Goal: Task Accomplishment & Management: Complete application form

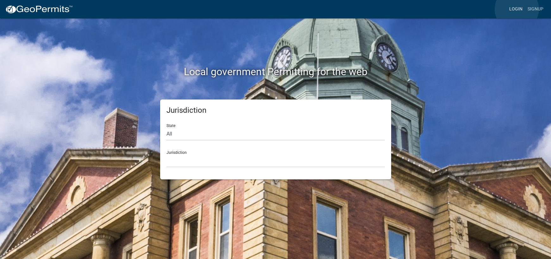
click at [517, 9] on link "Login" at bounding box center [516, 9] width 18 height 12
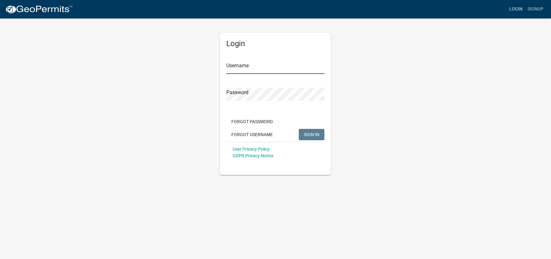
type input "mhaller"
click at [514, 9] on link "Login" at bounding box center [516, 9] width 18 height 12
click at [516, 9] on link "Login" at bounding box center [516, 9] width 18 height 12
click at [306, 135] on span "SIGN IN" at bounding box center [312, 134] width 16 height 5
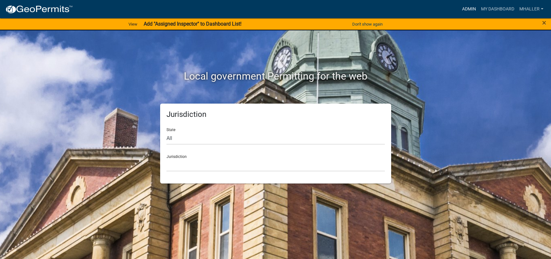
click at [470, 9] on link "Admin" at bounding box center [468, 9] width 19 height 12
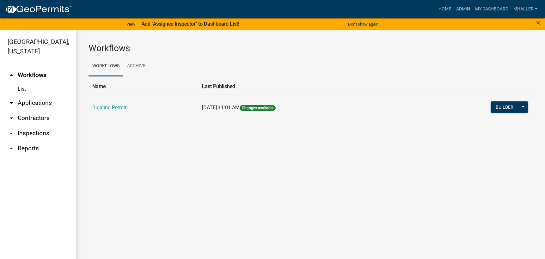
click at [344, 188] on main "Workflows Workflows Archive Name Last Published Building Permit 08/12/2025, 11:…" at bounding box center [310, 148] width 469 height 237
click at [34, 97] on link "arrow_drop_down Applications" at bounding box center [38, 103] width 76 height 15
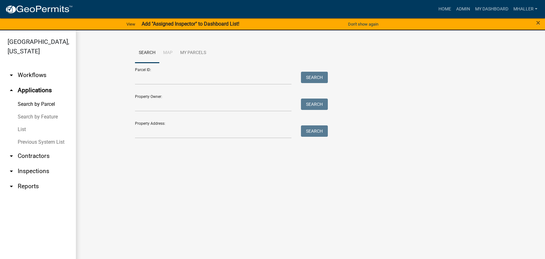
click at [20, 123] on link "List" at bounding box center [38, 129] width 76 height 13
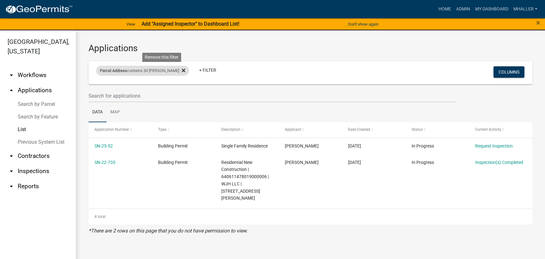
click at [182, 71] on icon at bounding box center [183, 70] width 3 height 3
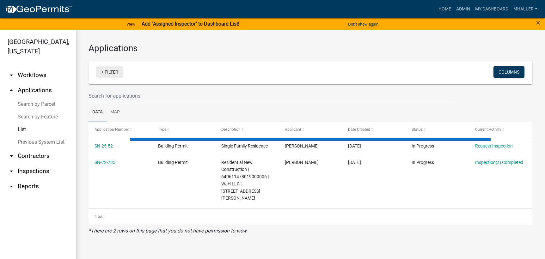
click at [115, 73] on link "+ Filter" at bounding box center [109, 71] width 27 height 11
select select "1: 25"
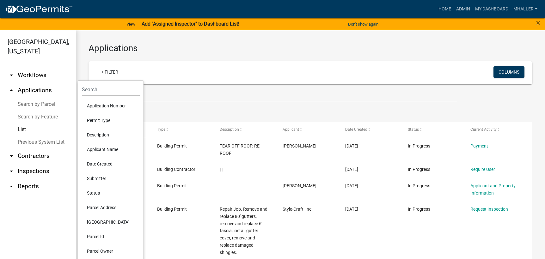
click at [114, 105] on li "Application Number" at bounding box center [111, 106] width 58 height 15
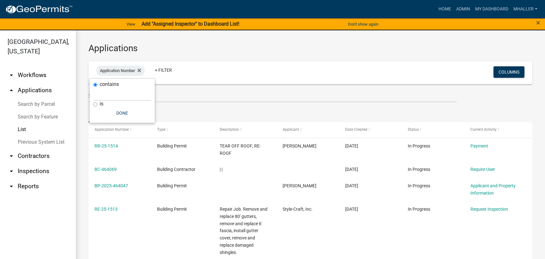
click at [40, 164] on link "arrow_drop_down Inspections" at bounding box center [38, 171] width 76 height 15
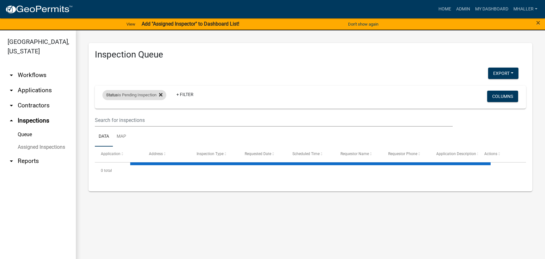
select select "1: 25"
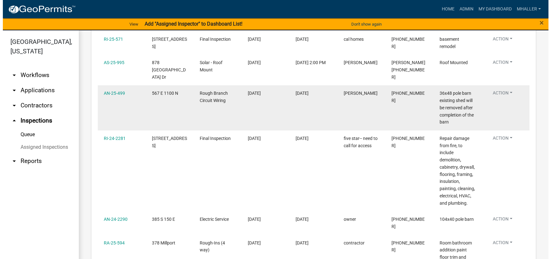
scroll to position [316, 0]
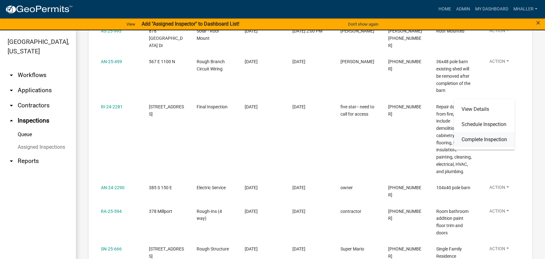
click at [492, 141] on link "Complete Inspection" at bounding box center [484, 139] width 61 height 15
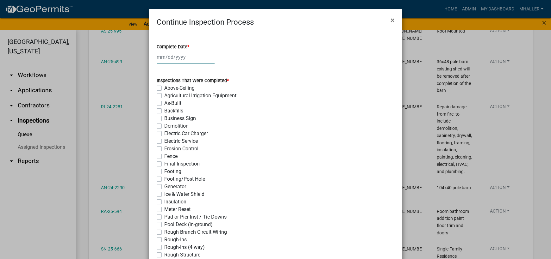
click at [167, 56] on div at bounding box center [186, 57] width 58 height 13
select select "8"
select select "2025"
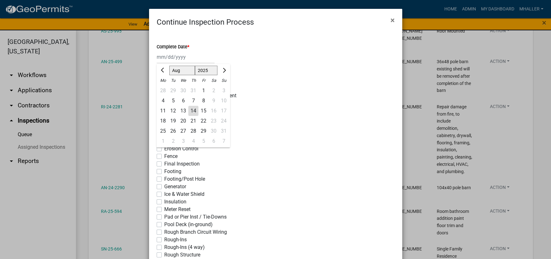
drag, startPoint x: 189, startPoint y: 111, endPoint x: 184, endPoint y: 120, distance: 10.2
click at [190, 111] on div "14" at bounding box center [193, 111] width 10 height 10
type input "[DATE]"
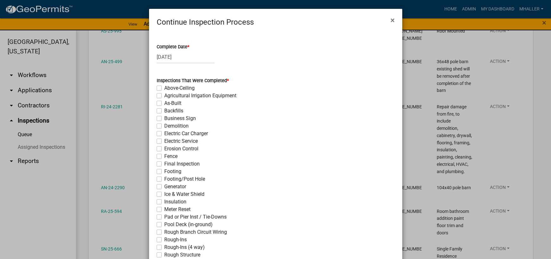
click at [164, 163] on label "Final Inspection" at bounding box center [181, 164] width 35 height 8
click at [164, 163] on input "Final Inspection" at bounding box center [166, 162] width 4 height 4
checkbox input "true"
checkbox input "false"
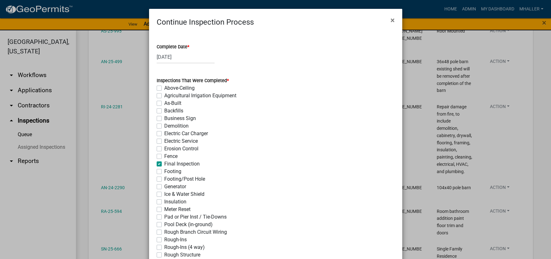
checkbox input "false"
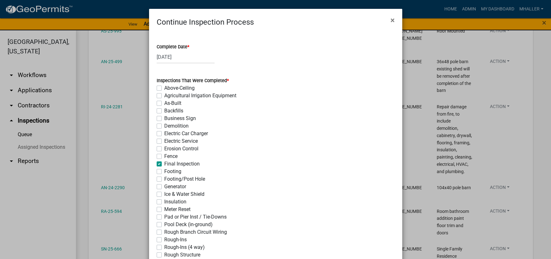
checkbox input "false"
checkbox input "true"
checkbox input "false"
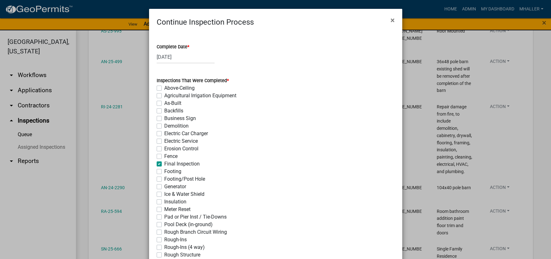
checkbox input "false"
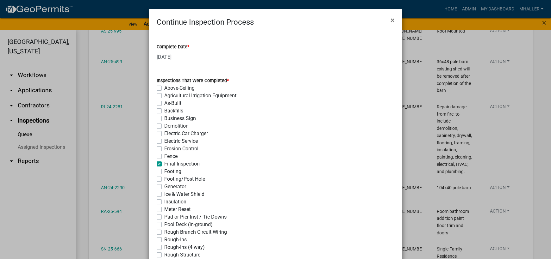
checkbox input "false"
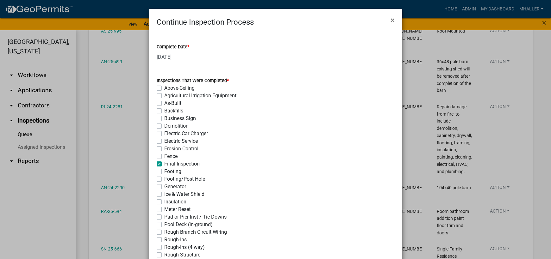
checkbox input "false"
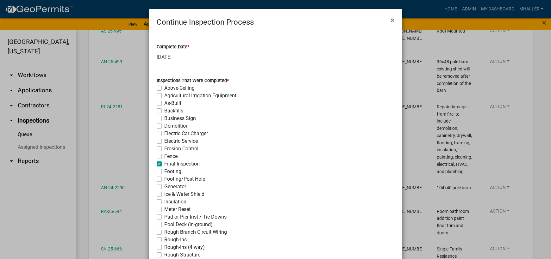
checkbox input "false"
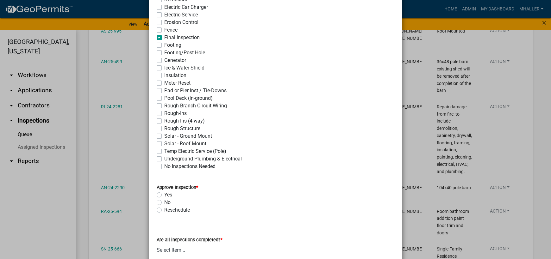
scroll to position [221, 0]
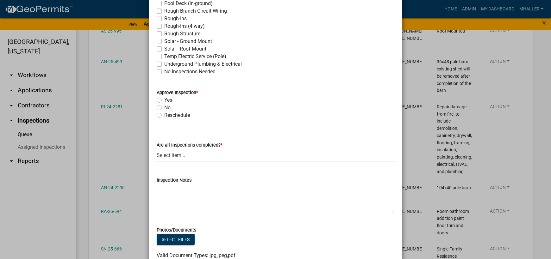
click at [164, 99] on label "Yes" at bounding box center [168, 100] width 8 height 8
click at [164, 99] on input "Yes" at bounding box center [166, 98] width 4 height 4
radio input "true"
click at [205, 157] on select "Select Item... Yes - All Inspections Have Been Completed No - More Inspections …" at bounding box center [276, 155] width 238 height 13
click at [157, 149] on select "Select Item... Yes - All Inspections Have Been Completed No - More Inspections …" at bounding box center [276, 155] width 238 height 13
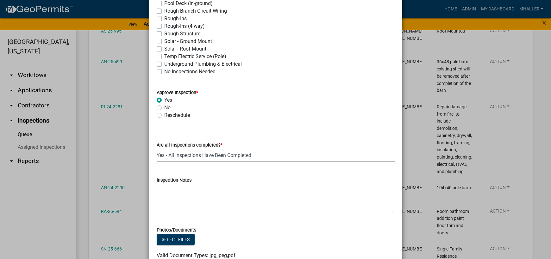
select select "9a8ccc90-dcd1-4d2c-ac64-5460e8d85408"
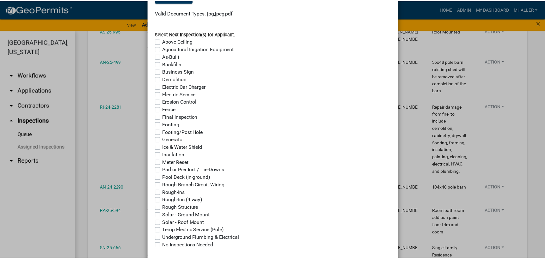
scroll to position [501, 0]
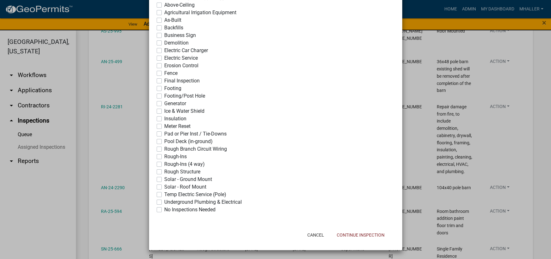
click at [164, 210] on label "No Inspections Needed" at bounding box center [189, 210] width 51 height 8
click at [164, 210] on input "No Inspections Needed" at bounding box center [166, 208] width 4 height 4
checkbox input "true"
checkbox input "false"
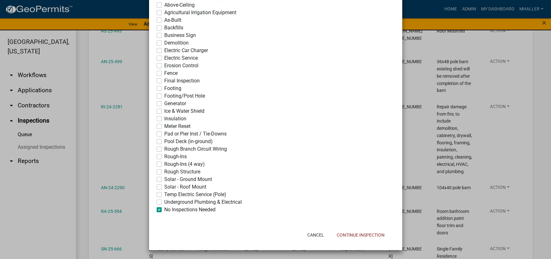
checkbox input "false"
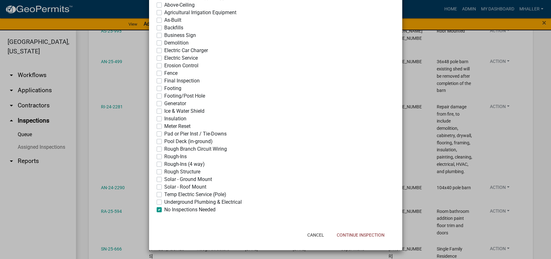
checkbox input "false"
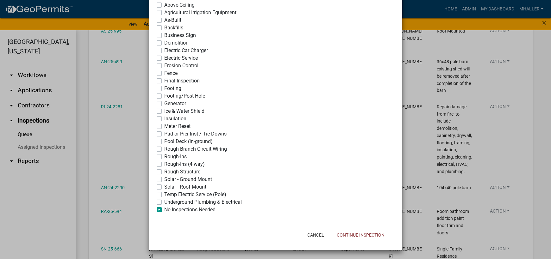
checkbox input "false"
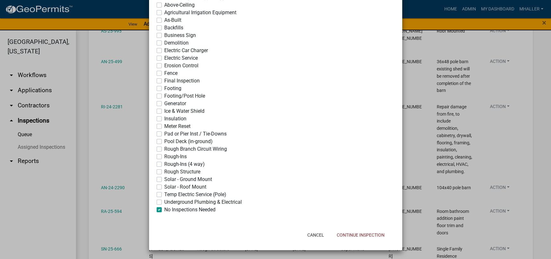
checkbox input "false"
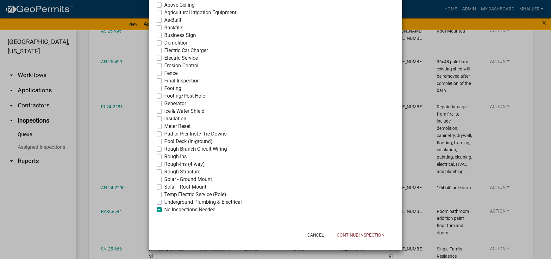
checkbox input "false"
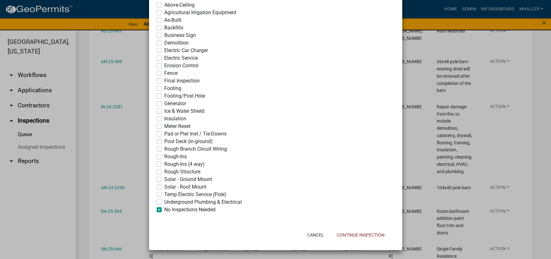
checkbox input "true"
click at [357, 235] on button "Continue Inspection" at bounding box center [361, 235] width 58 height 11
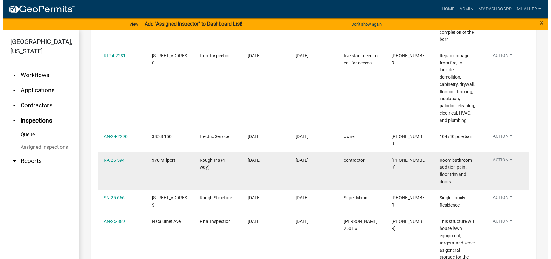
scroll to position [380, 0]
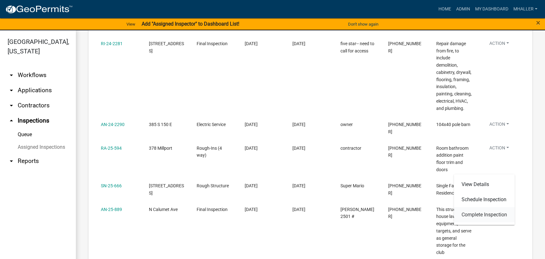
click at [497, 215] on link "Complete Inspection" at bounding box center [484, 215] width 61 height 15
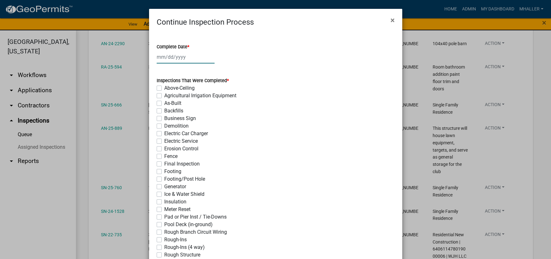
click at [178, 54] on div at bounding box center [186, 57] width 58 height 13
select select "8"
select select "2025"
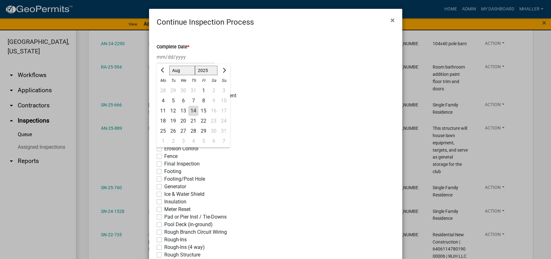
click at [190, 111] on div "14" at bounding box center [193, 111] width 10 height 10
type input "[DATE]"
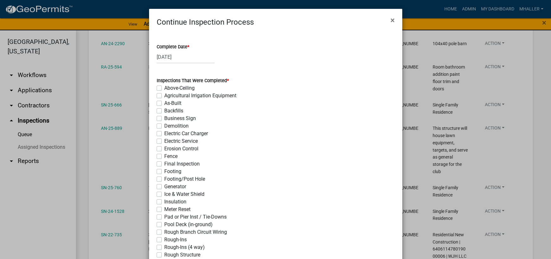
click at [164, 254] on label "Rough Structure" at bounding box center [182, 256] width 36 height 8
click at [164, 254] on input "Rough Structure" at bounding box center [166, 254] width 4 height 4
checkbox input "true"
checkbox input "false"
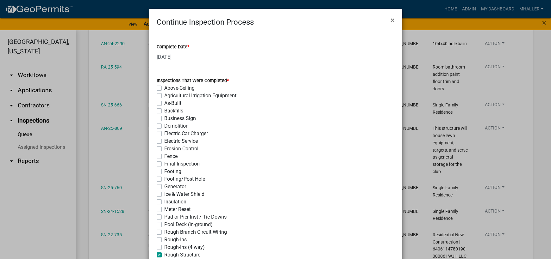
checkbox input "false"
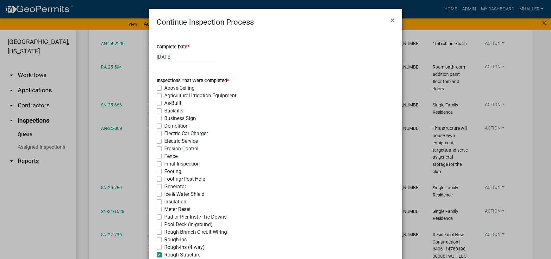
checkbox input "false"
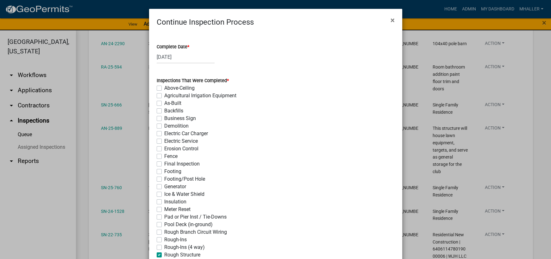
checkbox input "false"
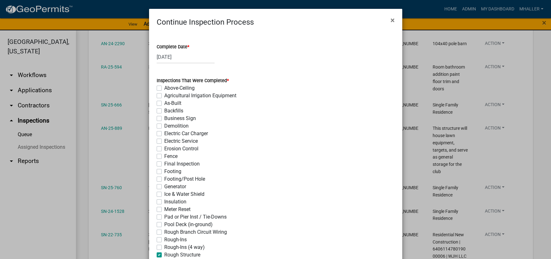
checkbox input "false"
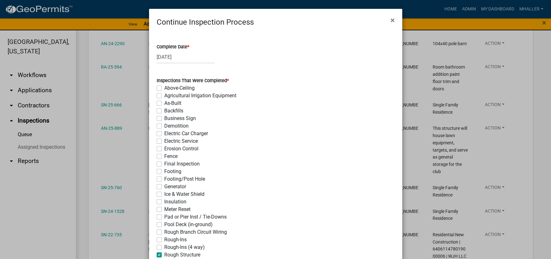
checkbox input "true"
checkbox input "false"
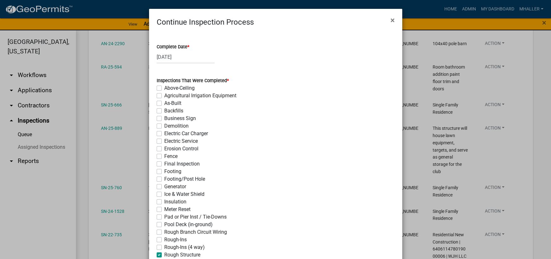
checkbox input "false"
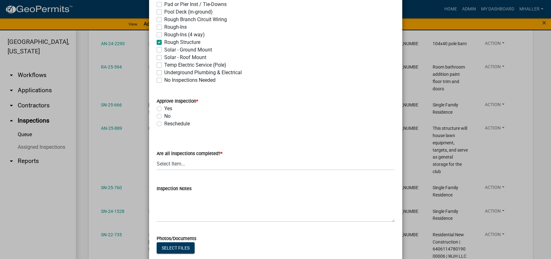
scroll to position [221, 0]
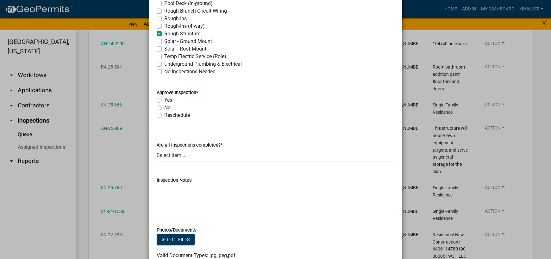
click at [164, 100] on label "Yes" at bounding box center [168, 100] width 8 height 8
click at [164, 100] on input "Yes" at bounding box center [166, 98] width 4 height 4
radio input "true"
click at [217, 159] on select "Select Item... Yes - All Inspections Have Been Completed No - More Inspections …" at bounding box center [276, 155] width 238 height 13
click at [157, 149] on select "Select Item... Yes - All Inspections Have Been Completed No - More Inspections …" at bounding box center [276, 155] width 238 height 13
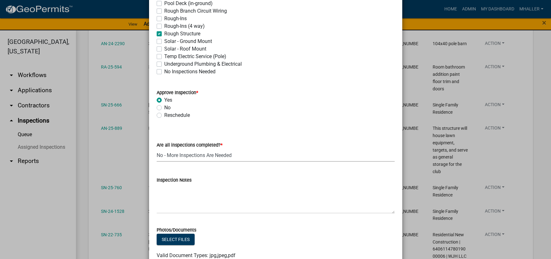
select select "eafbae6d-cbce-48e8-be87-ded322027707"
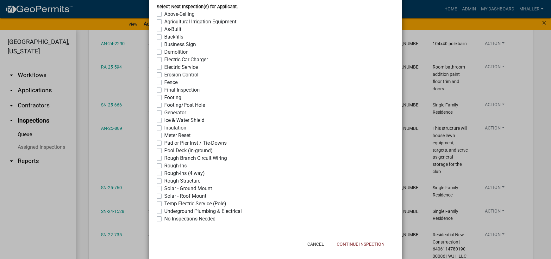
scroll to position [501, 0]
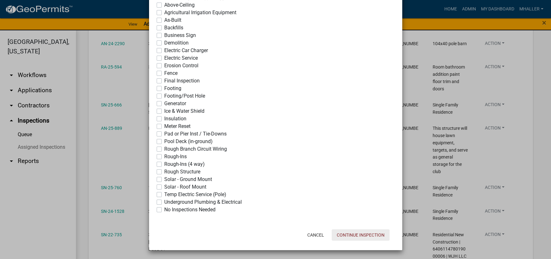
click at [352, 236] on button "Continue Inspection" at bounding box center [361, 235] width 58 height 11
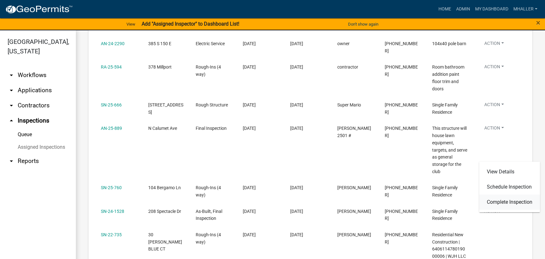
click at [497, 203] on link "Complete Inspection" at bounding box center [510, 202] width 61 height 15
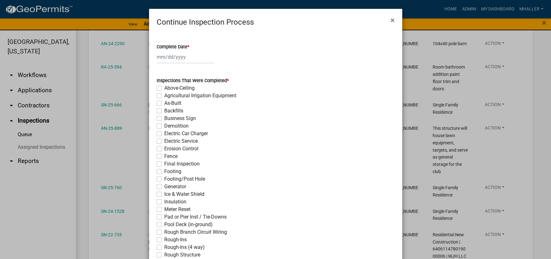
click at [178, 56] on div at bounding box center [186, 57] width 58 height 13
select select "8"
select select "2025"
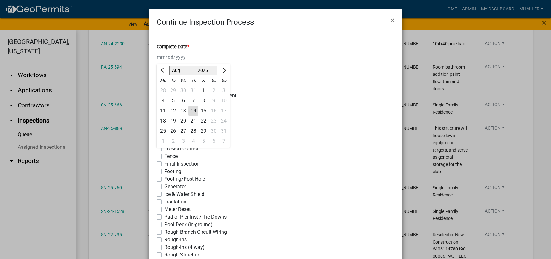
click at [190, 110] on div "14" at bounding box center [193, 111] width 10 height 10
type input "[DATE]"
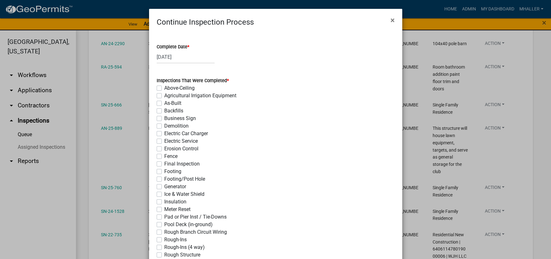
click at [164, 248] on label "Rough-Ins (4 way)" at bounding box center [184, 248] width 40 height 8
click at [164, 248] on input "Rough-Ins (4 way)" at bounding box center [166, 246] width 4 height 4
checkbox input "true"
checkbox input "false"
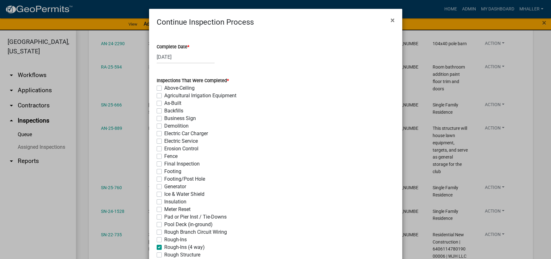
checkbox input "false"
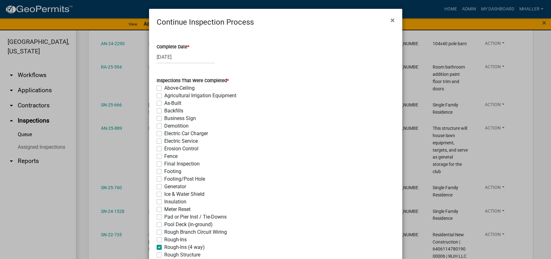
checkbox input "false"
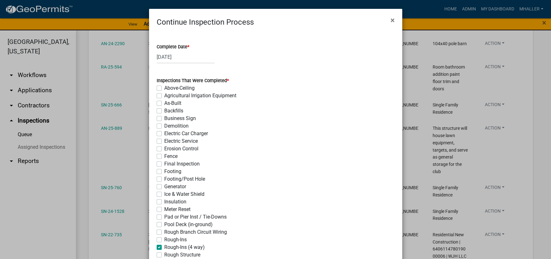
checkbox input "false"
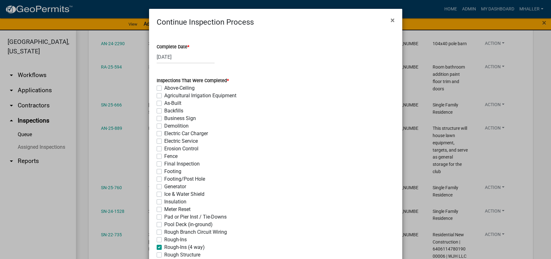
checkbox input "false"
checkbox input "true"
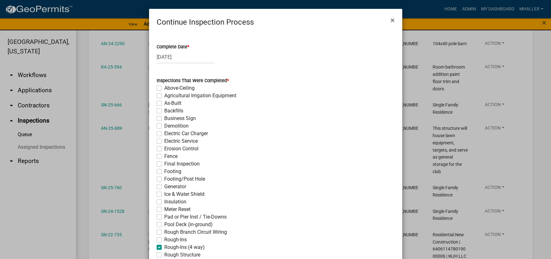
checkbox input "false"
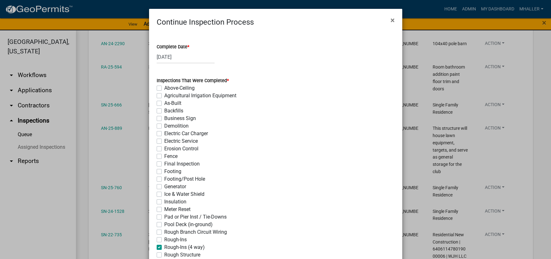
checkbox input "false"
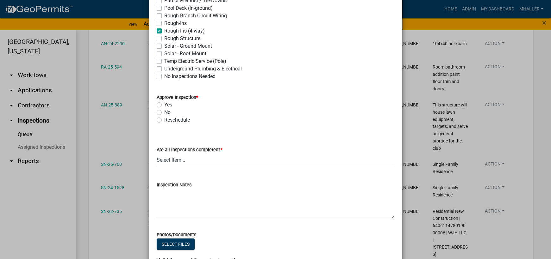
scroll to position [221, 0]
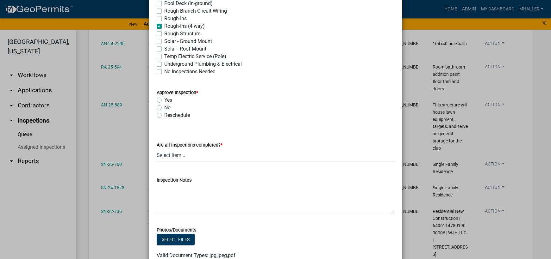
click at [164, 100] on label "Yes" at bounding box center [168, 100] width 8 height 8
click at [164, 100] on input "Yes" at bounding box center [166, 98] width 4 height 4
radio input "true"
click at [216, 156] on select "Select Item... Yes - All Inspections Have Been Completed No - More Inspections …" at bounding box center [276, 155] width 238 height 13
click at [157, 149] on select "Select Item... Yes - All Inspections Have Been Completed No - More Inspections …" at bounding box center [276, 155] width 238 height 13
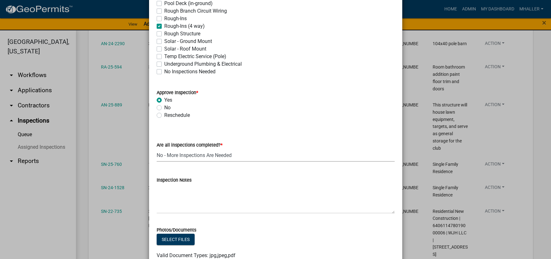
select select "eafbae6d-cbce-48e8-be87-ded322027707"
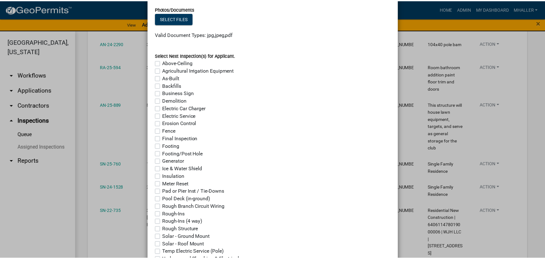
scroll to position [501, 0]
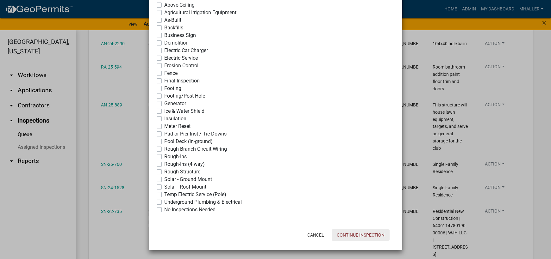
click at [348, 236] on button "Continue Inspection" at bounding box center [361, 235] width 58 height 11
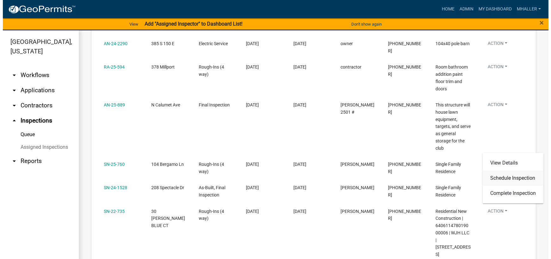
scroll to position [369, 0]
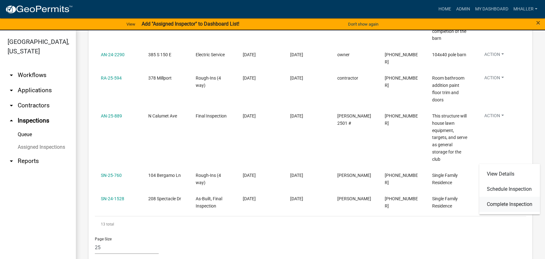
click at [501, 204] on link "Complete Inspection" at bounding box center [510, 204] width 61 height 15
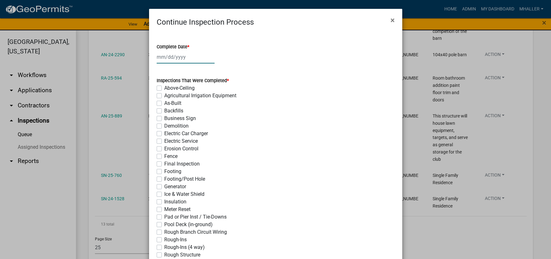
click at [179, 56] on div at bounding box center [186, 57] width 58 height 13
select select "8"
select select "2025"
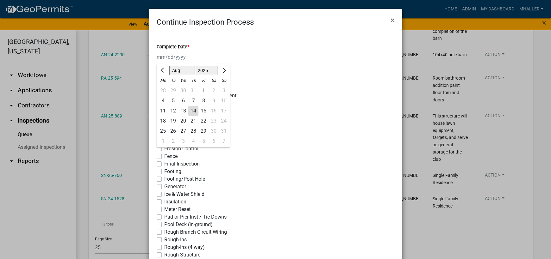
click at [190, 109] on div "14" at bounding box center [193, 111] width 10 height 10
type input "[DATE]"
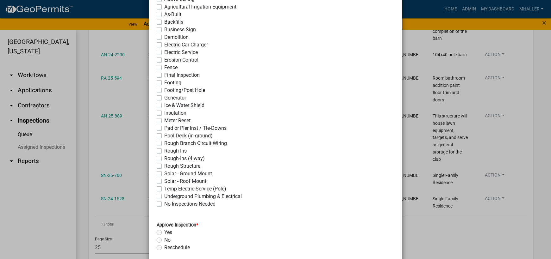
scroll to position [95, 0]
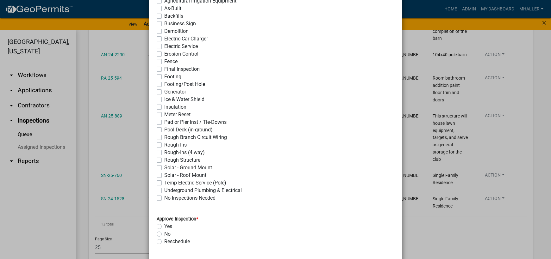
click at [164, 153] on label "Rough-Ins (4 way)" at bounding box center [184, 153] width 40 height 8
click at [164, 153] on input "Rough-Ins (4 way)" at bounding box center [166, 151] width 4 height 4
checkbox input "true"
checkbox input "false"
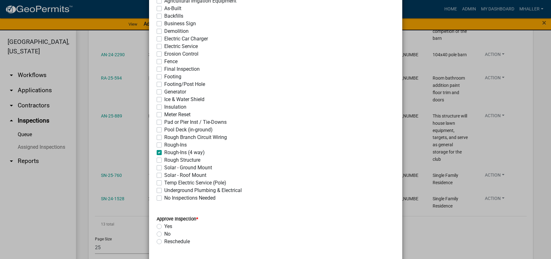
checkbox input "false"
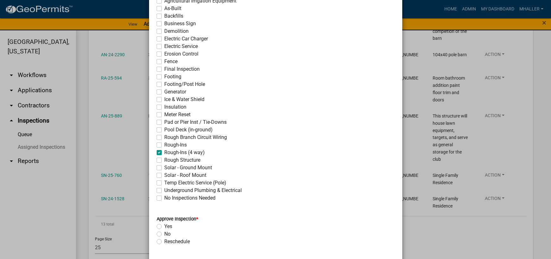
checkbox input "false"
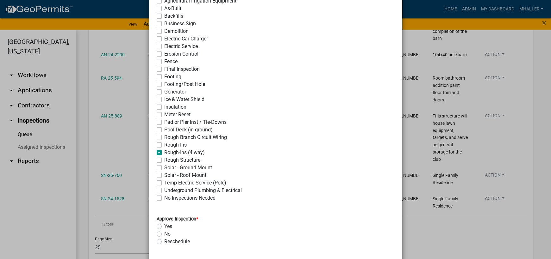
checkbox input "false"
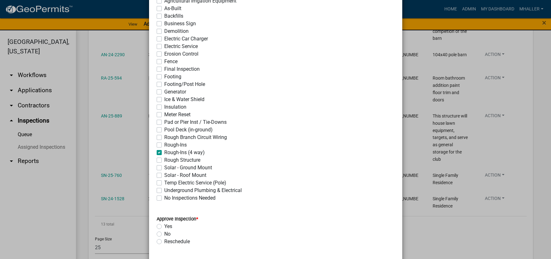
checkbox input "false"
checkbox input "true"
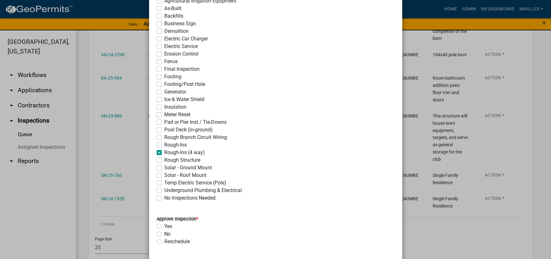
checkbox input "false"
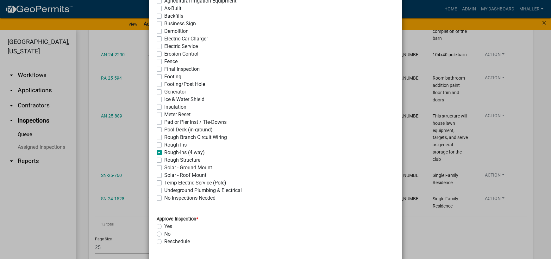
checkbox input "false"
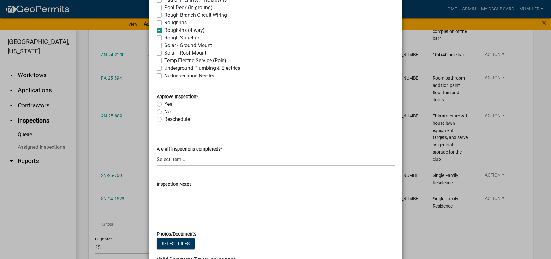
scroll to position [221, 0]
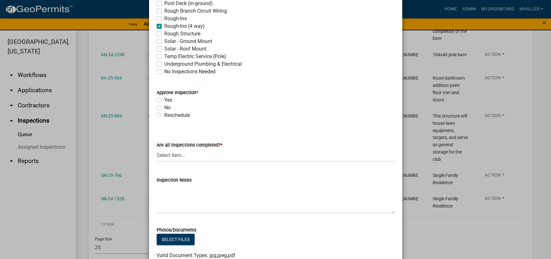
click at [164, 99] on label "Yes" at bounding box center [168, 100] width 8 height 8
click at [164, 99] on input "Yes" at bounding box center [166, 98] width 4 height 4
radio input "true"
click at [183, 158] on select "Select Item... Yes - All Inspections Have Been Completed No - More Inspections …" at bounding box center [276, 155] width 238 height 13
click at [157, 149] on select "Select Item... Yes - All Inspections Have Been Completed No - More Inspections …" at bounding box center [276, 155] width 238 height 13
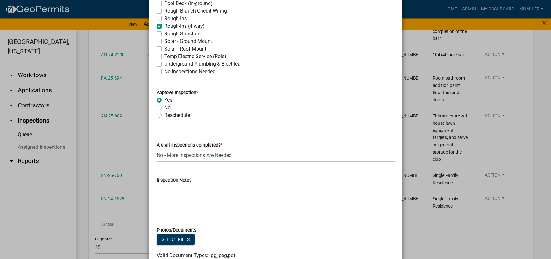
select select "eafbae6d-cbce-48e8-be87-ded322027707"
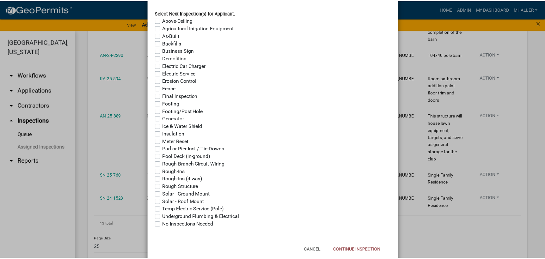
scroll to position [501, 0]
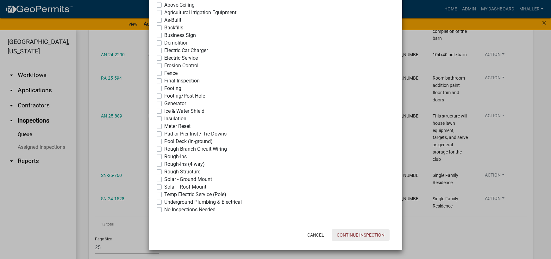
click at [344, 233] on button "Continue Inspection" at bounding box center [361, 235] width 58 height 11
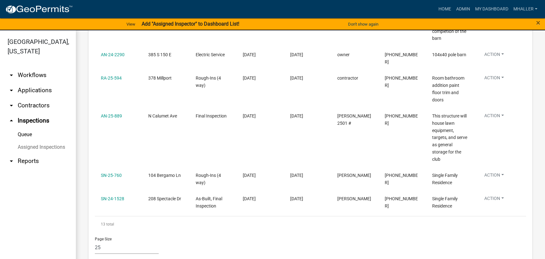
scroll to position [345, 0]
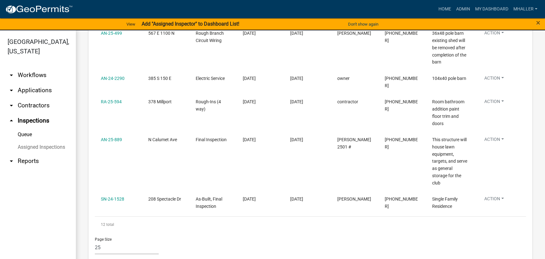
click at [37, 83] on link "arrow_drop_down Applications" at bounding box center [38, 90] width 76 height 15
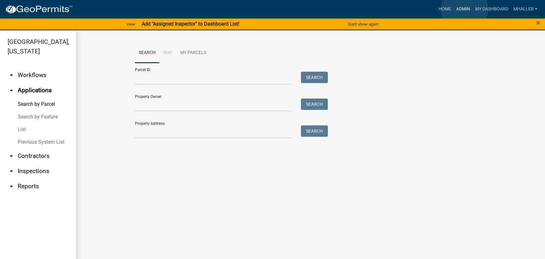
click at [465, 9] on link "Admin" at bounding box center [463, 9] width 19 height 12
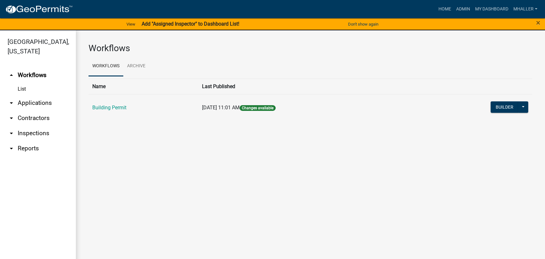
click at [24, 96] on link "arrow_drop_down Applications" at bounding box center [38, 103] width 76 height 15
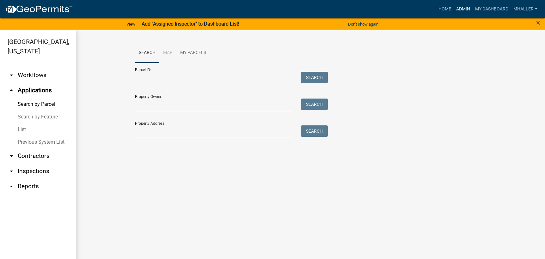
click at [461, 9] on link "Admin" at bounding box center [463, 9] width 19 height 12
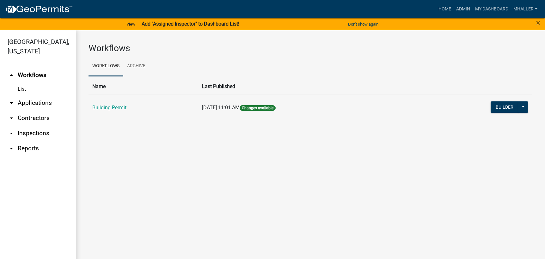
click at [32, 96] on link "arrow_drop_down Applications" at bounding box center [38, 103] width 76 height 15
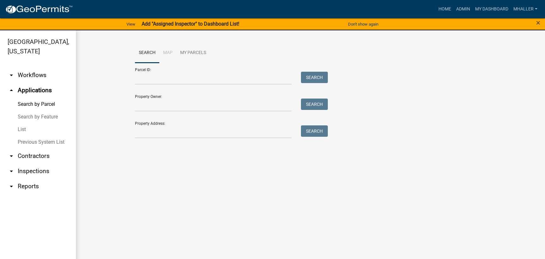
click at [18, 123] on link "List" at bounding box center [38, 129] width 76 height 13
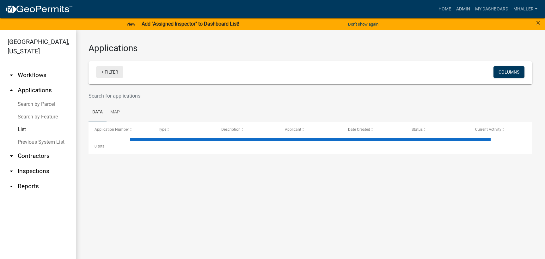
select select "1: 25"
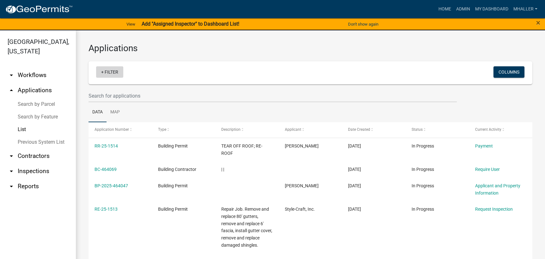
click at [112, 72] on link "+ Filter" at bounding box center [109, 71] width 27 height 11
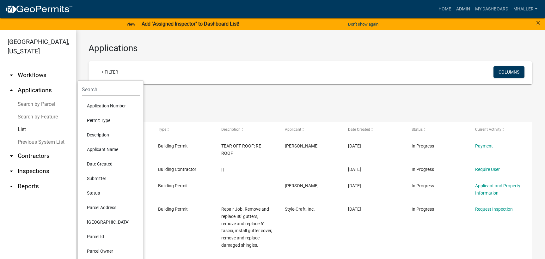
click at [107, 107] on li "Application Number" at bounding box center [111, 106] width 58 height 15
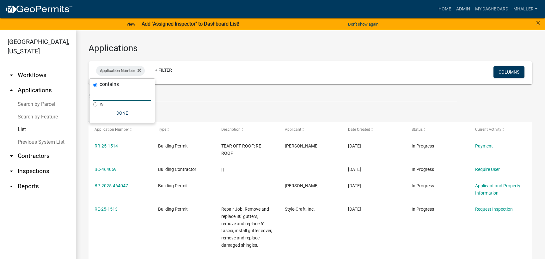
click at [103, 94] on input "text" at bounding box center [122, 94] width 58 height 13
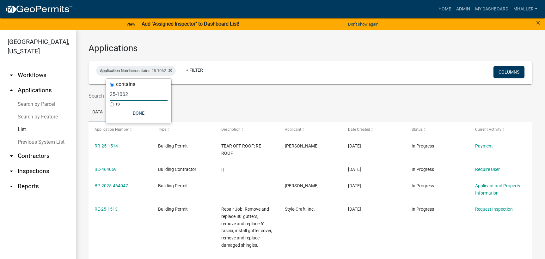
type input "25-1062"
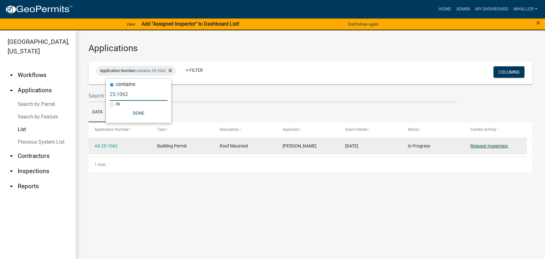
click at [481, 146] on link "Request Inspection" at bounding box center [490, 146] width 38 height 5
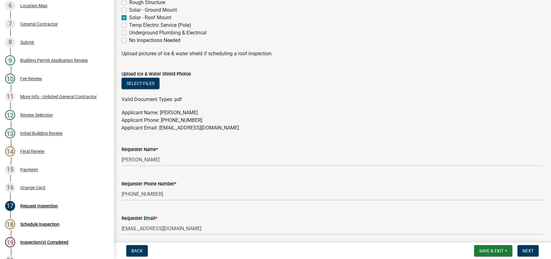
scroll to position [316, 0]
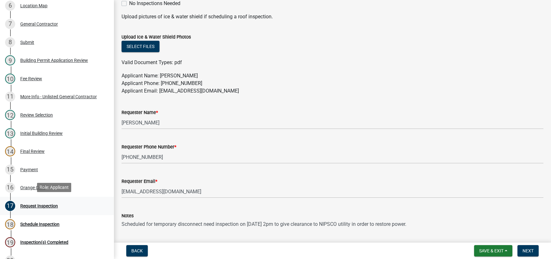
click at [40, 204] on div "Request Inspection" at bounding box center [39, 206] width 38 height 4
click at [40, 205] on div "Request Inspection" at bounding box center [39, 206] width 38 height 4
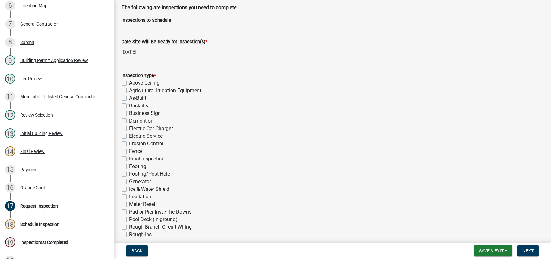
scroll to position [0, 0]
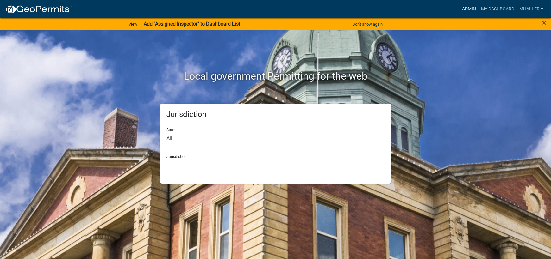
click at [468, 9] on link "Admin" at bounding box center [468, 9] width 19 height 12
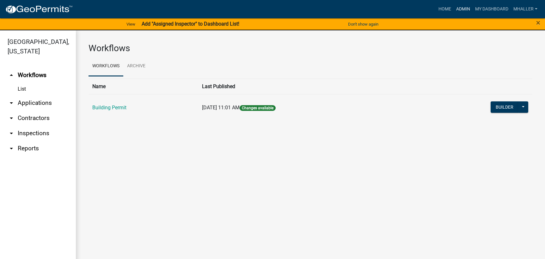
click at [462, 9] on link "Admin" at bounding box center [463, 9] width 19 height 12
click at [32, 126] on link "arrow_drop_down Inspections" at bounding box center [38, 133] width 76 height 15
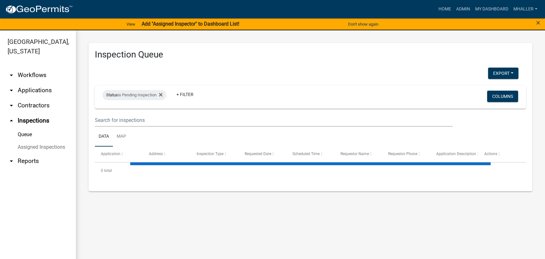
select select "1: 25"
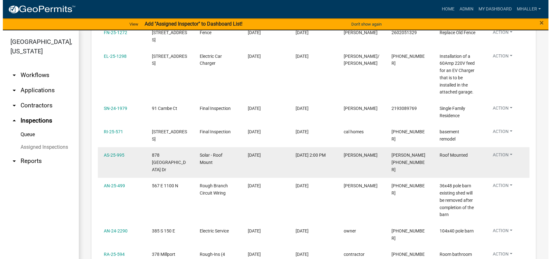
scroll to position [221, 0]
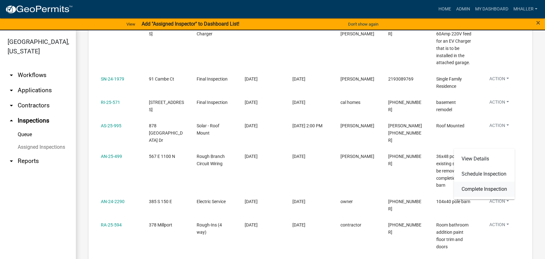
click at [489, 188] on link "Complete Inspection" at bounding box center [484, 189] width 61 height 15
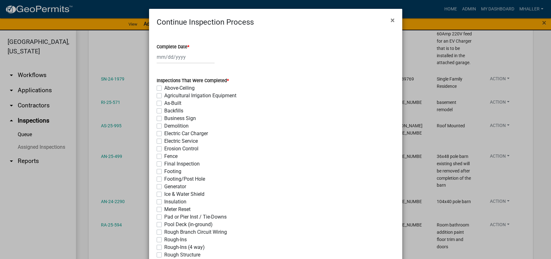
click at [171, 55] on div at bounding box center [186, 57] width 58 height 13
select select "8"
select select "2025"
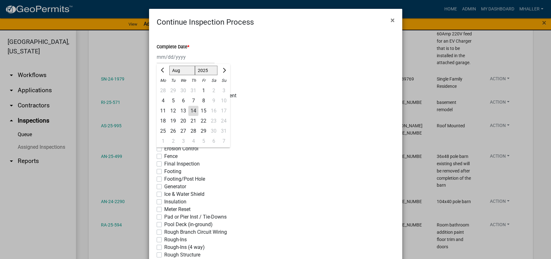
click at [189, 110] on div "14" at bounding box center [193, 111] width 10 height 10
type input "[DATE]"
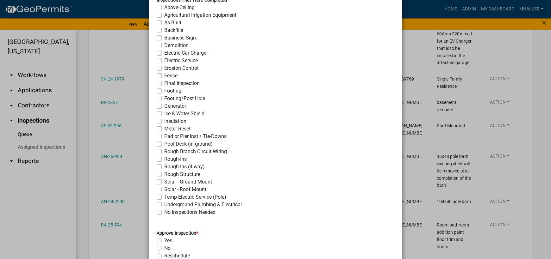
scroll to position [95, 0]
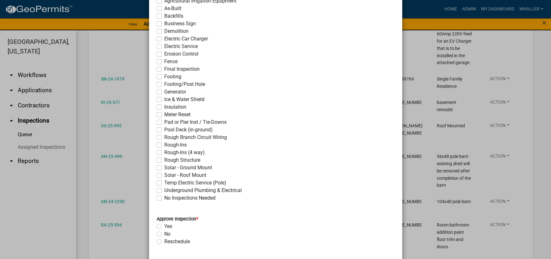
click at [164, 177] on label "Solar - Roof Mount" at bounding box center [185, 176] width 42 height 8
click at [164, 176] on input "Solar - Roof Mount" at bounding box center [166, 174] width 4 height 4
checkbox input "true"
checkbox input "false"
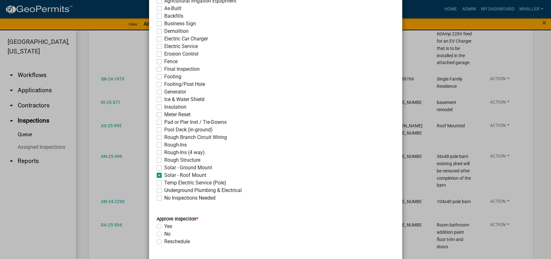
checkbox input "false"
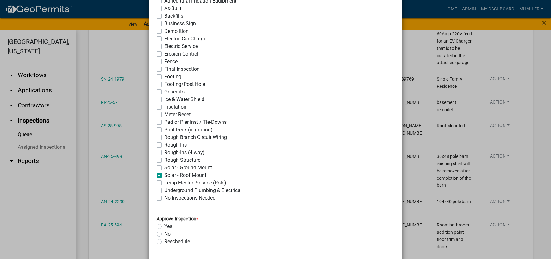
checkbox input "false"
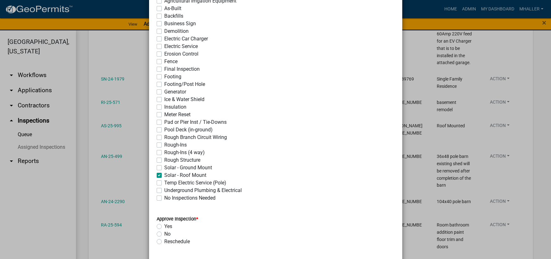
checkbox input "false"
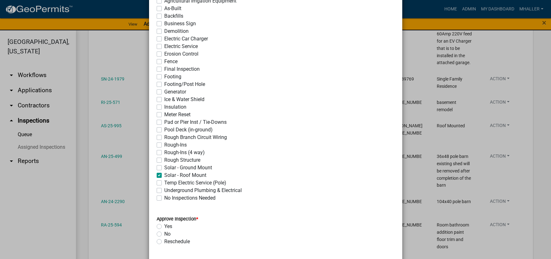
checkbox input "false"
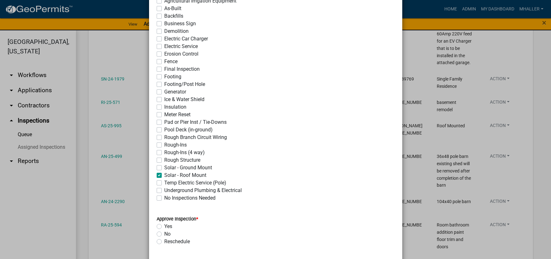
checkbox input "false"
checkbox input "true"
checkbox input "false"
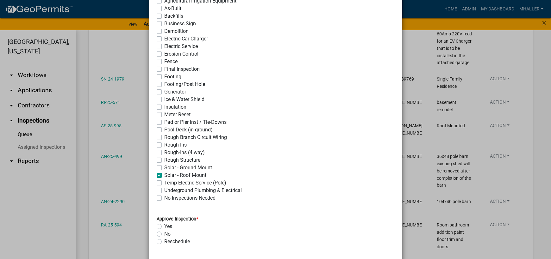
checkbox input "false"
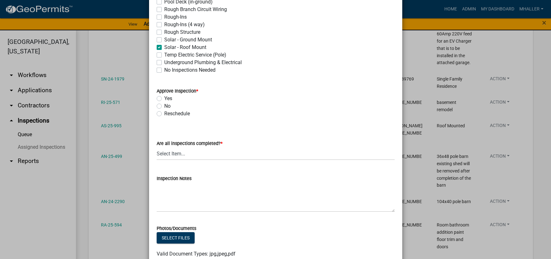
scroll to position [253, 0]
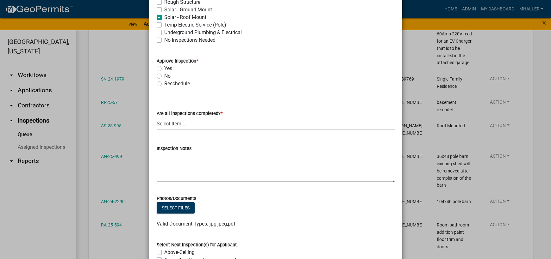
click at [164, 70] on label "Yes" at bounding box center [168, 69] width 8 height 8
click at [164, 69] on input "Yes" at bounding box center [166, 67] width 4 height 4
radio input "true"
click at [176, 124] on select "Select Item... Yes - All Inspections Have Been Completed No - More Inspections …" at bounding box center [276, 123] width 238 height 13
click at [157, 117] on select "Select Item... Yes - All Inspections Have Been Completed No - More Inspections …" at bounding box center [276, 123] width 238 height 13
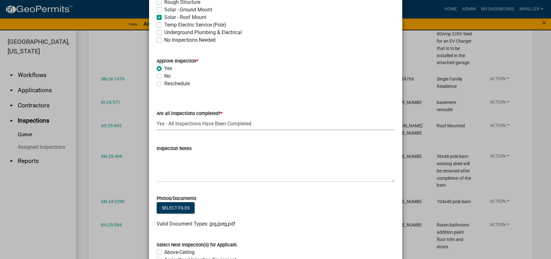
select select "9a8ccc90-dcd1-4d2c-ac64-5460e8d85408"
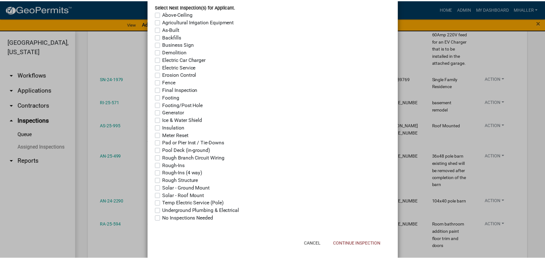
scroll to position [501, 0]
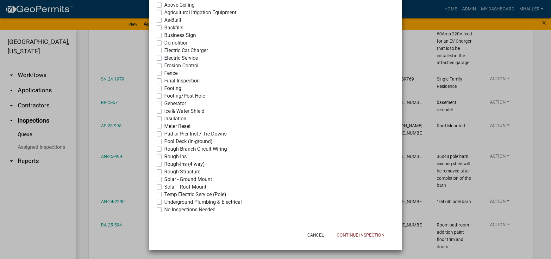
click at [164, 210] on label "No Inspections Needed" at bounding box center [189, 210] width 51 height 8
click at [164, 210] on input "No Inspections Needed" at bounding box center [166, 208] width 4 height 4
checkbox input "true"
checkbox input "false"
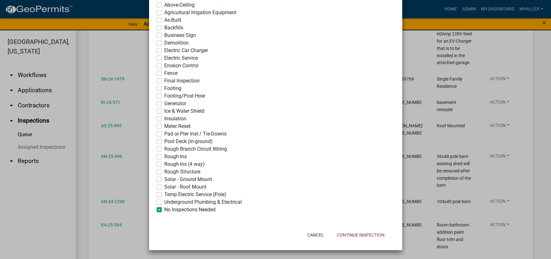
checkbox input "false"
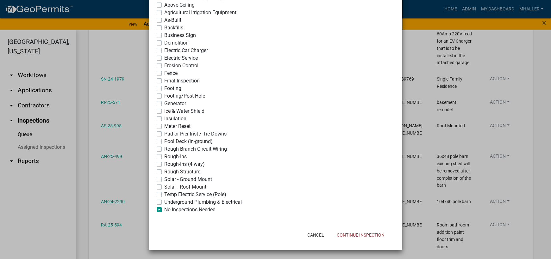
checkbox input "false"
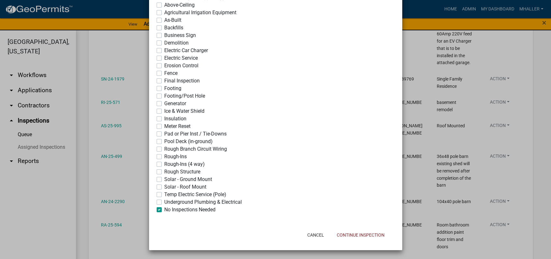
checkbox input "false"
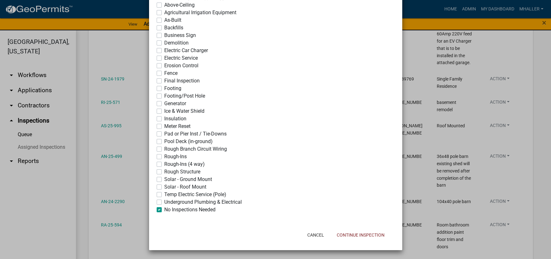
checkbox input "false"
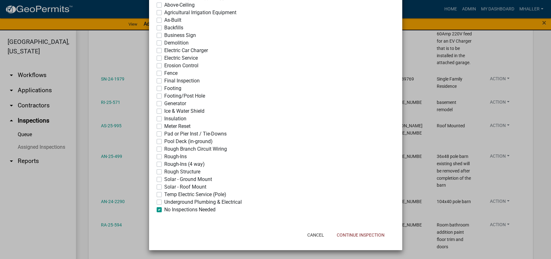
checkbox input "false"
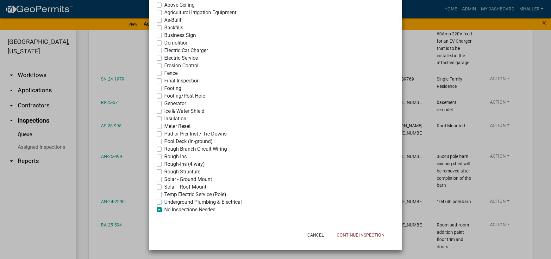
checkbox input "true"
click at [356, 236] on button "Continue Inspection" at bounding box center [361, 235] width 58 height 11
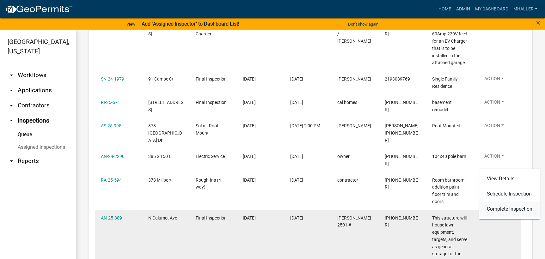
click at [500, 210] on link "Complete Inspection" at bounding box center [510, 209] width 61 height 15
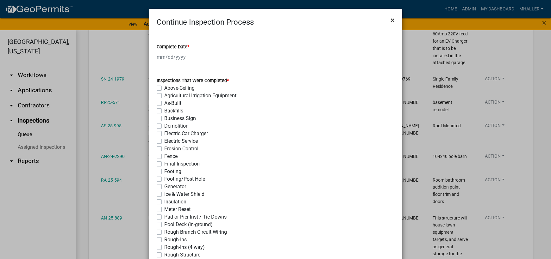
click at [390, 19] on span "×" at bounding box center [392, 20] width 4 height 9
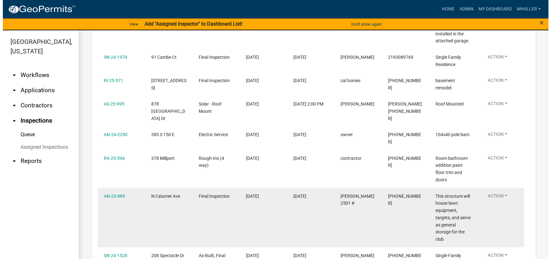
scroll to position [285, 0]
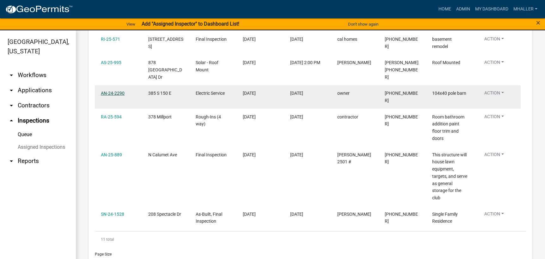
click at [107, 91] on link "AN-24-2290" at bounding box center [113, 93] width 24 height 5
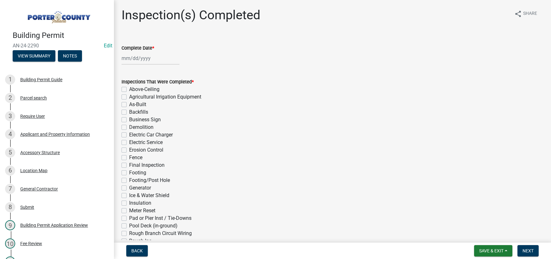
click at [148, 58] on div at bounding box center [150, 58] width 58 height 13
select select "8"
select select "2025"
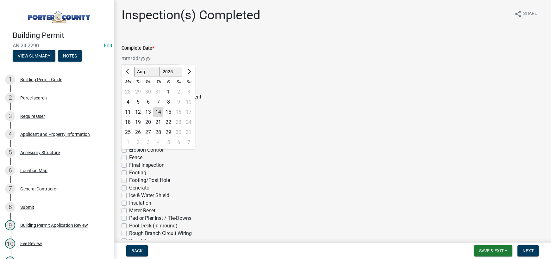
click at [159, 112] on div "14" at bounding box center [158, 112] width 10 height 10
type input "[DATE]"
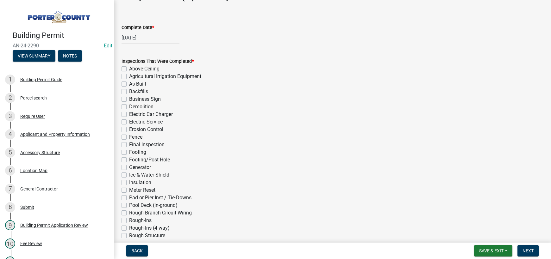
scroll to position [32, 0]
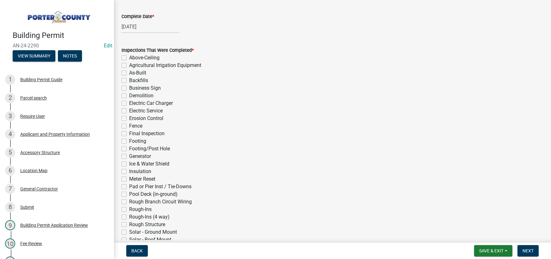
click at [129, 110] on label "Electric Service" at bounding box center [146, 111] width 34 height 8
click at [129, 110] on input "Electric Service" at bounding box center [131, 109] width 4 height 4
checkbox input "true"
checkbox input "false"
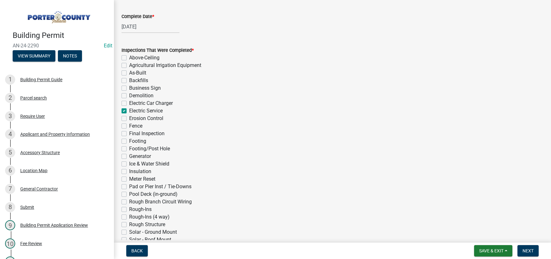
checkbox input "false"
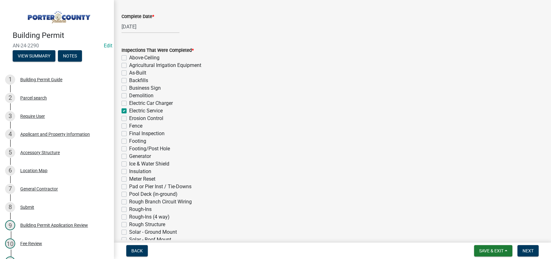
checkbox input "true"
checkbox input "false"
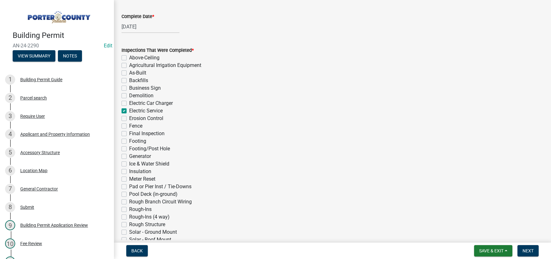
checkbox input "false"
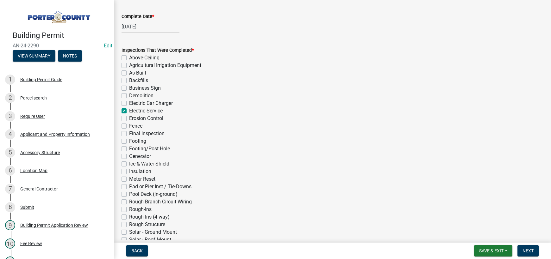
checkbox input "false"
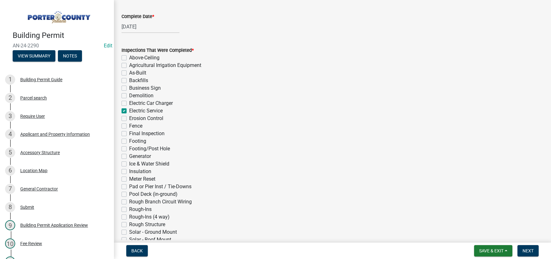
checkbox input "false"
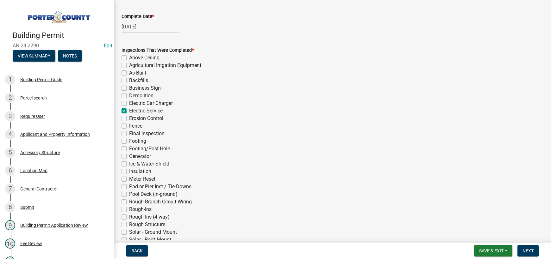
checkbox input "false"
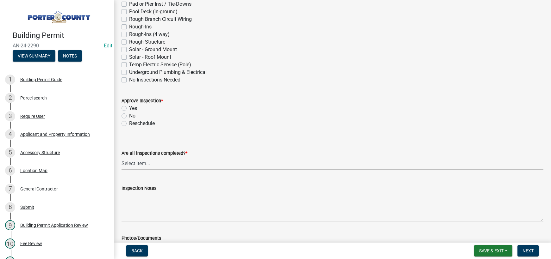
scroll to position [253, 0]
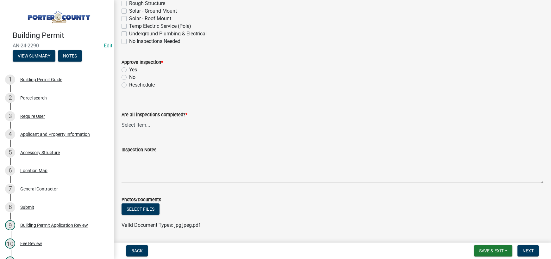
click at [129, 70] on label "Yes" at bounding box center [133, 70] width 8 height 8
click at [129, 70] on input "Yes" at bounding box center [131, 68] width 4 height 4
radio input "true"
drag, startPoint x: 171, startPoint y: 126, endPoint x: 172, endPoint y: 131, distance: 4.9
click at [171, 126] on select "Select Item... Yes - All Inspections Have Been Completed No - More Inspections …" at bounding box center [332, 125] width 422 height 13
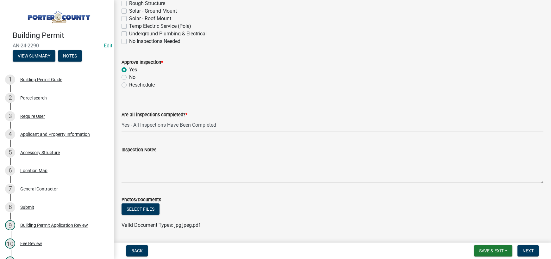
click at [121, 119] on select "Select Item... Yes - All Inspections Have Been Completed No - More Inspections …" at bounding box center [332, 125] width 422 height 13
click at [165, 126] on select "Select Item... Yes - All Inspections Have Been Completed No - More Inspections …" at bounding box center [332, 125] width 422 height 13
click at [121, 119] on select "Select Item... Yes - All Inspections Have Been Completed No - More Inspections …" at bounding box center [332, 125] width 422 height 13
select select "eafbae6d-cbce-48e8-be87-ded322027707"
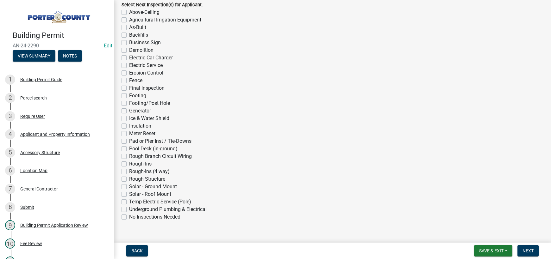
scroll to position [506, 0]
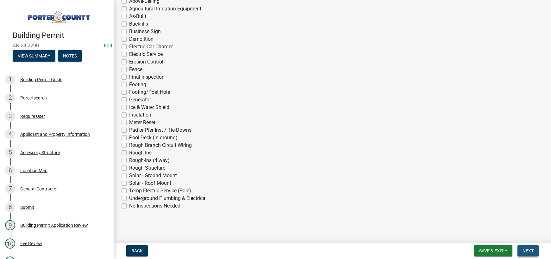
click at [523, 250] on span "Next" at bounding box center [527, 251] width 11 height 5
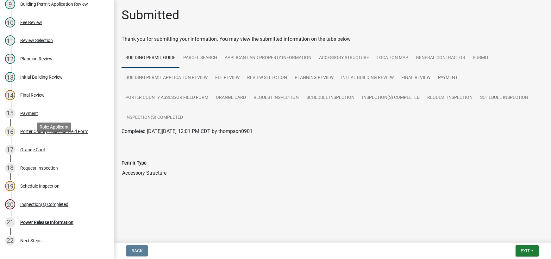
scroll to position [253, 0]
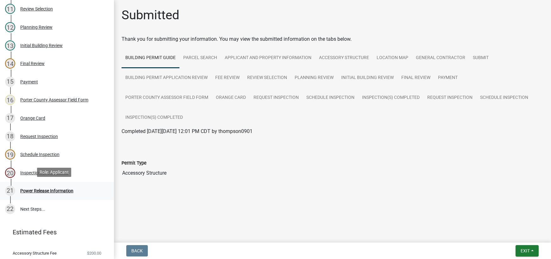
click at [44, 189] on div "Power Release Information" at bounding box center [46, 191] width 53 height 4
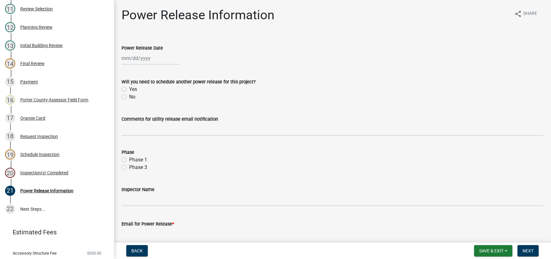
click at [140, 56] on div at bounding box center [150, 58] width 58 height 13
select select "8"
select select "2025"
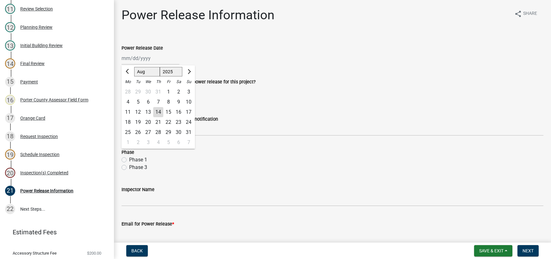
click at [158, 114] on div "14" at bounding box center [158, 112] width 10 height 10
type input "[DATE]"
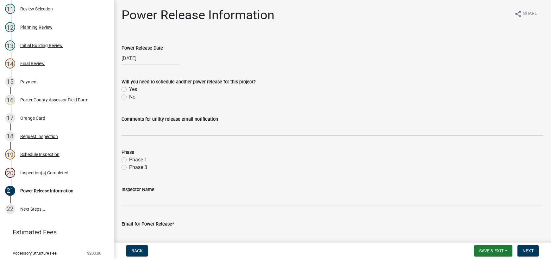
click at [129, 97] on label "No" at bounding box center [132, 97] width 6 height 8
click at [129, 97] on input "No" at bounding box center [131, 95] width 4 height 4
radio input "true"
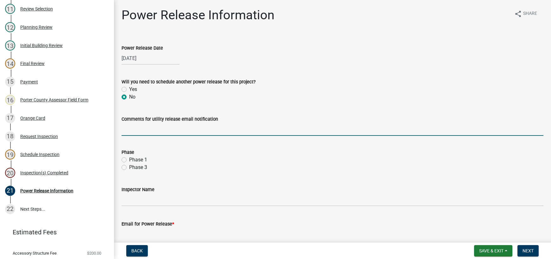
drag, startPoint x: 159, startPoint y: 126, endPoint x: 160, endPoint y: 129, distance: 3.2
click at [159, 126] on input "Comments for utility release email notification" at bounding box center [332, 129] width 422 height 13
type input "service to a pole barn"
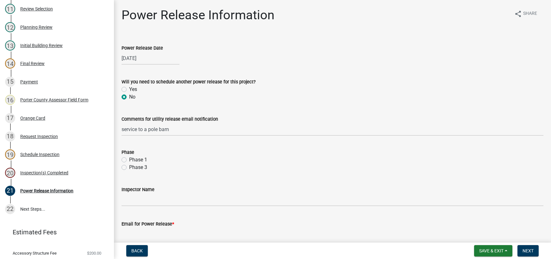
click at [129, 161] on label "Phase 1" at bounding box center [138, 160] width 18 height 8
click at [129, 160] on input "Phase 1" at bounding box center [131, 158] width 4 height 4
radio input "true"
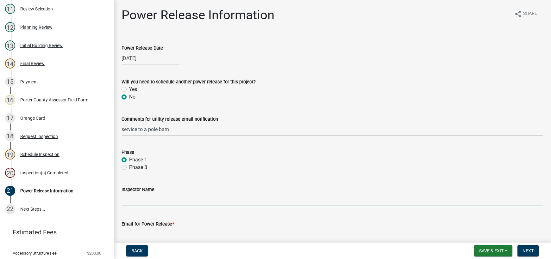
click at [151, 199] on input "Inspector Name" at bounding box center [332, 200] width 422 height 13
type input "mhaller"
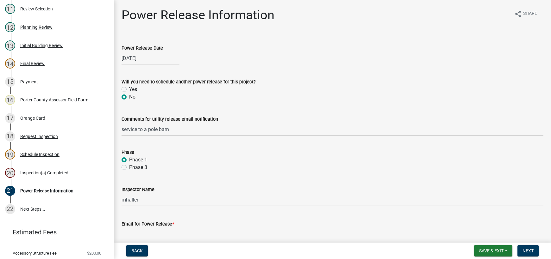
click at [167, 239] on input "Email for Power Release *" at bounding box center [332, 234] width 422 height 13
type input "[EMAIL_ADDRESS][DOMAIN_NAME]"
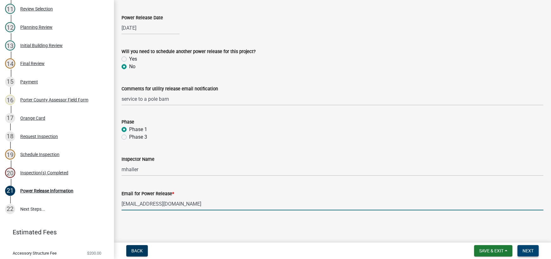
click at [530, 253] on span "Next" at bounding box center [527, 251] width 11 height 5
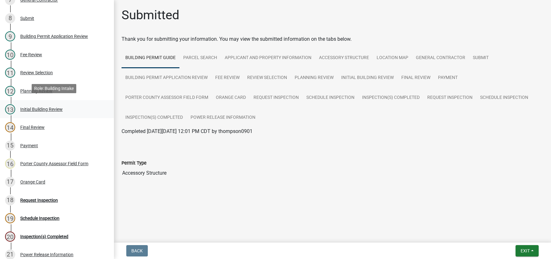
scroll to position [252, 0]
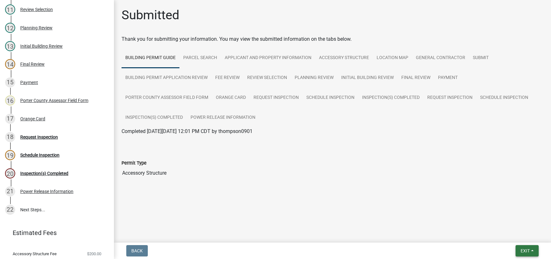
click at [524, 253] on span "Exit" at bounding box center [524, 251] width 9 height 5
click at [519, 239] on button "Save & Exit" at bounding box center [513, 234] width 51 height 15
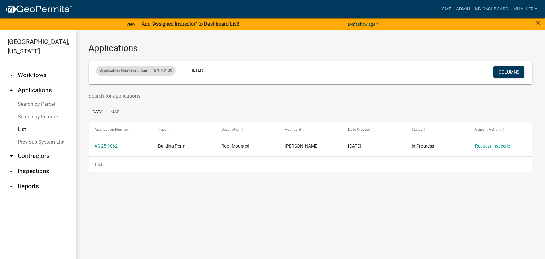
click at [127, 69] on span "Application Number" at bounding box center [117, 70] width 35 height 5
click at [128, 94] on input "25-1062" at bounding box center [139, 94] width 58 height 13
type input "25-1"
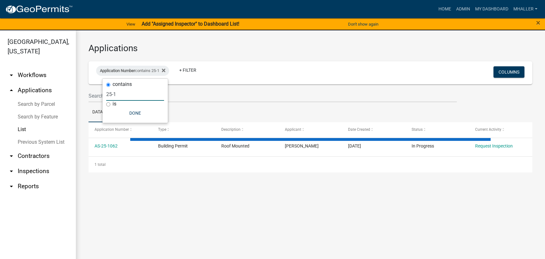
select select "1: 25"
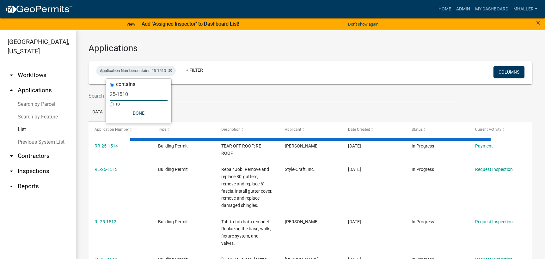
type input "25-1510"
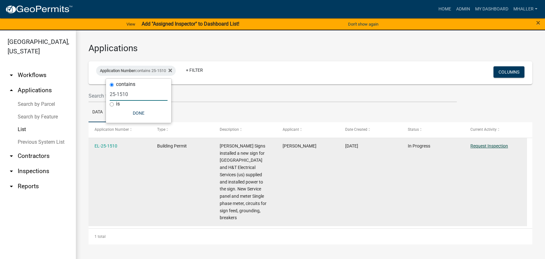
click at [479, 147] on link "Request Inspection" at bounding box center [490, 146] width 38 height 5
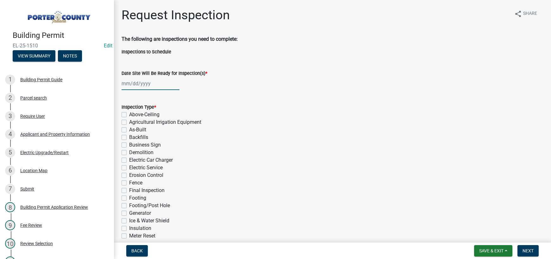
click at [149, 81] on div at bounding box center [150, 83] width 58 height 13
select select "8"
select select "2025"
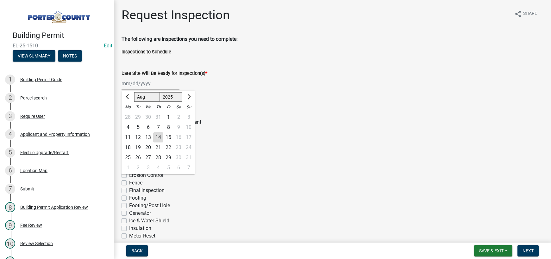
click at [159, 138] on div "14" at bounding box center [158, 138] width 10 height 10
type input "[DATE]"
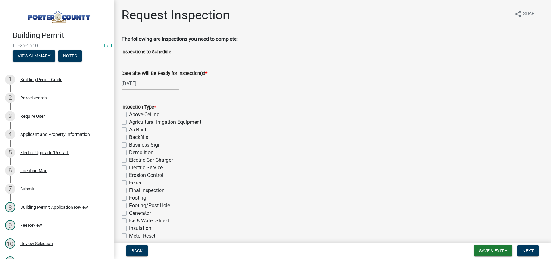
click at [129, 145] on label "Business Sign" at bounding box center [145, 145] width 32 height 8
click at [129, 145] on input "Business Sign" at bounding box center [131, 143] width 4 height 4
checkbox input "true"
checkbox input "false"
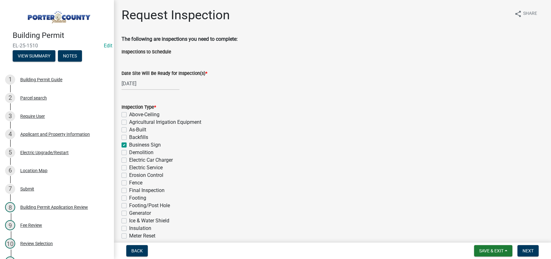
checkbox input "false"
checkbox input "true"
checkbox input "false"
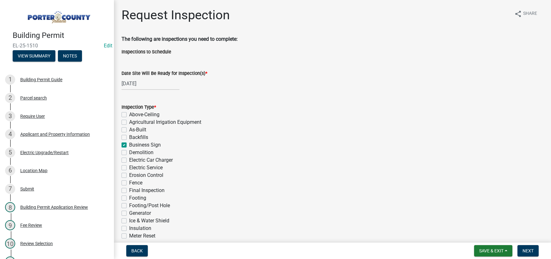
checkbox input "false"
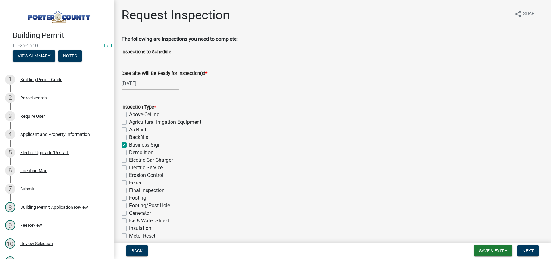
checkbox input "false"
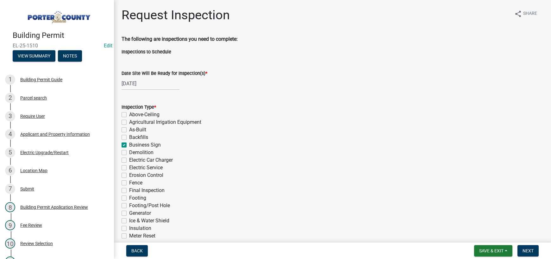
checkbox input "false"
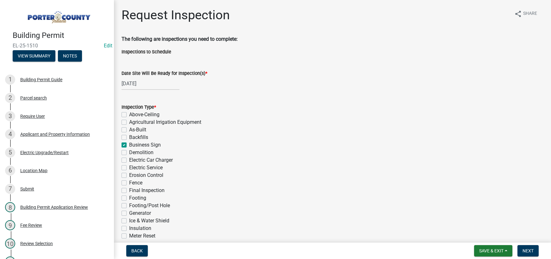
checkbox input "false"
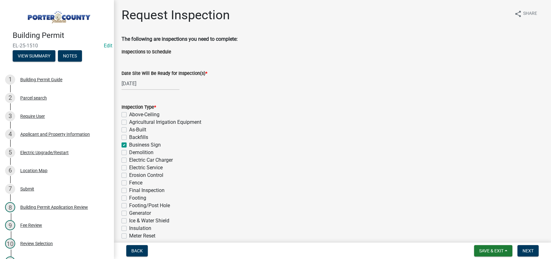
checkbox input "false"
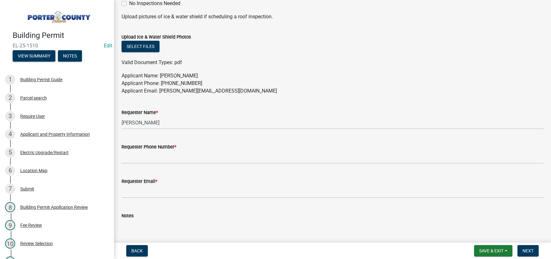
scroll to position [348, 0]
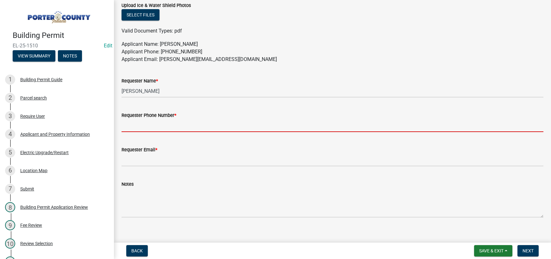
click at [159, 125] on input "Requester Phone Number *" at bounding box center [332, 125] width 422 height 13
click at [202, 123] on input "Requester Phone Number *" at bounding box center [332, 125] width 422 height 13
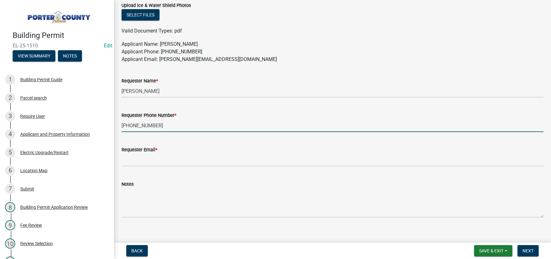
type input "[PHONE_NUMBER]"
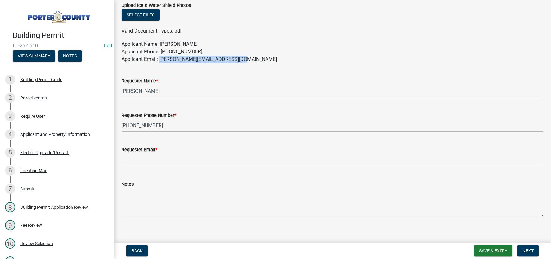
drag, startPoint x: 231, startPoint y: 59, endPoint x: 160, endPoint y: 60, distance: 70.6
click at [160, 60] on p "Applicant Name: [PERSON_NAME] Applicant Phone: [PHONE_NUMBER] Applicant Email: …" at bounding box center [332, 51] width 422 height 23
copy p "[PERSON_NAME][EMAIL_ADDRESS][DOMAIN_NAME]"
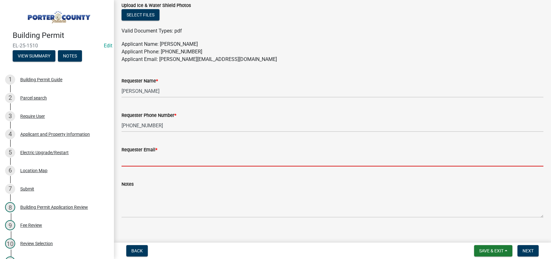
click at [151, 158] on input "Requester Email *" at bounding box center [332, 160] width 422 height 13
paste input "[PERSON_NAME][EMAIL_ADDRESS][DOMAIN_NAME]"
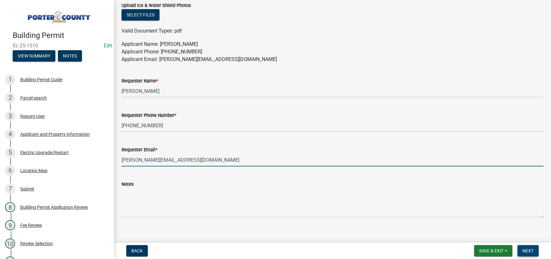
type input "[PERSON_NAME][EMAIL_ADDRESS][DOMAIN_NAME]"
click at [527, 250] on span "Next" at bounding box center [527, 251] width 11 height 5
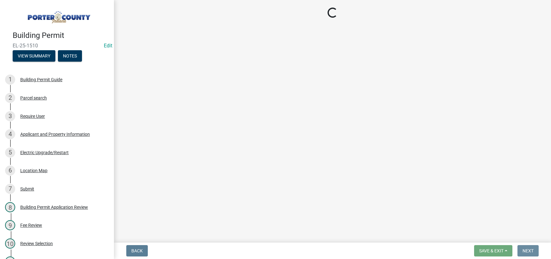
scroll to position [0, 0]
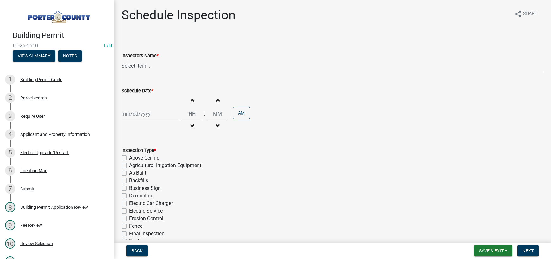
click at [138, 66] on select "Select Item... mhaller ([PERSON_NAME])" at bounding box center [332, 65] width 422 height 13
select select "ca350da2-795e-4cf8-941d-46ff53e354ae"
click at [121, 59] on select "Select Item... mhaller ([PERSON_NAME])" at bounding box center [332, 65] width 422 height 13
select select "8"
select select "2025"
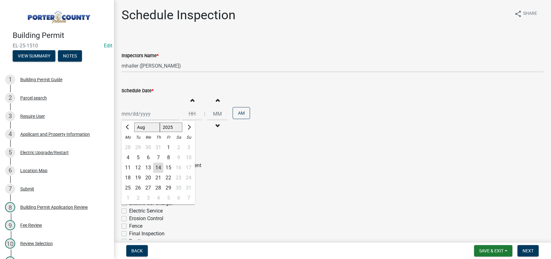
click at [144, 113] on div "[PERSON_NAME] Feb Mar Apr [PERSON_NAME][DATE] Oct Nov [DATE] 1526 1527 1528 152…" at bounding box center [150, 114] width 58 height 13
click at [128, 177] on div "18" at bounding box center [128, 178] width 10 height 10
type input "[DATE]"
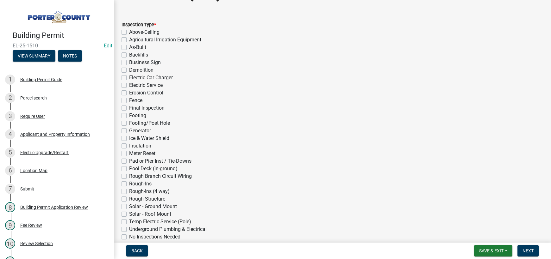
scroll to position [127, 0]
click at [129, 61] on label "Business Sign" at bounding box center [145, 62] width 32 height 8
click at [129, 61] on input "Business Sign" at bounding box center [131, 60] width 4 height 4
checkbox input "true"
checkbox input "false"
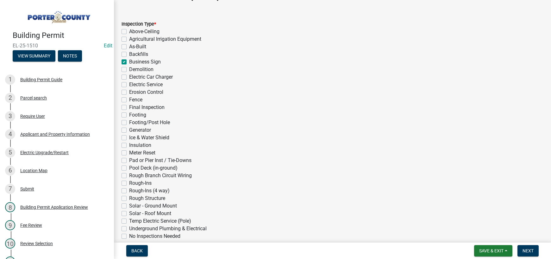
checkbox input "false"
checkbox input "true"
checkbox input "false"
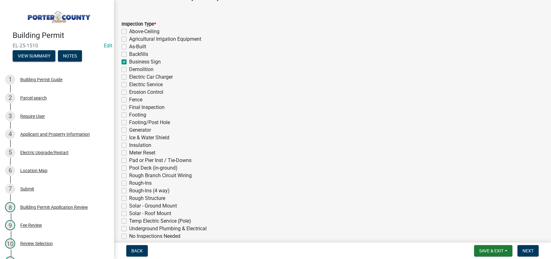
checkbox input "false"
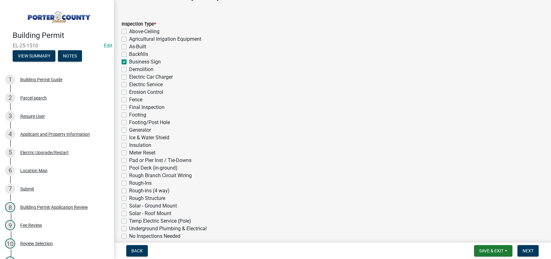
checkbox input "false"
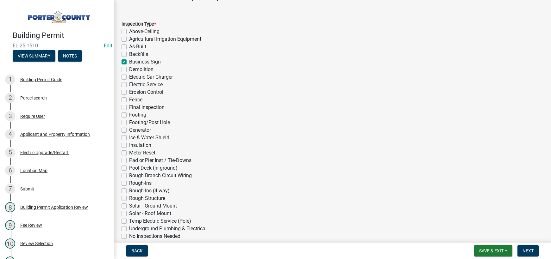
checkbox input "false"
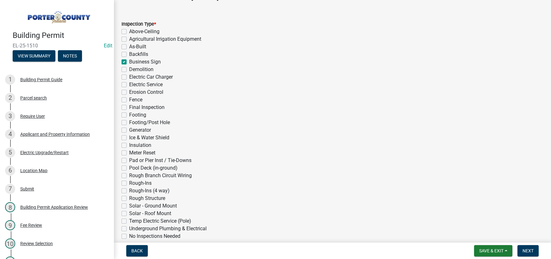
checkbox input "false"
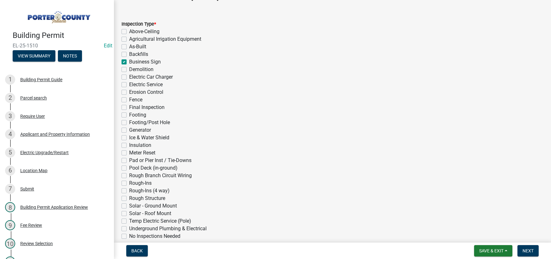
checkbox input "false"
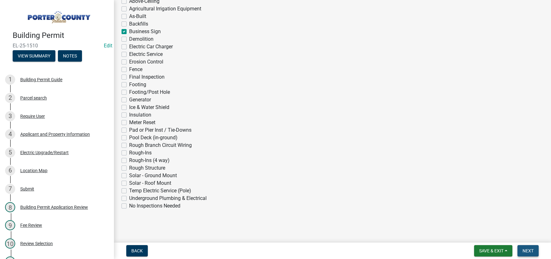
click at [523, 252] on span "Next" at bounding box center [527, 251] width 11 height 5
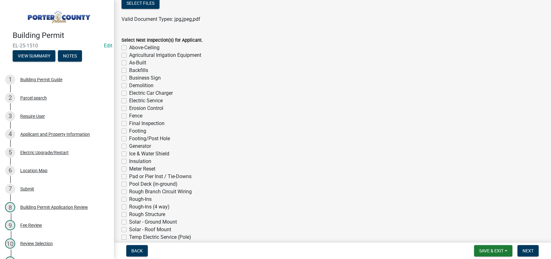
scroll to position [521, 0]
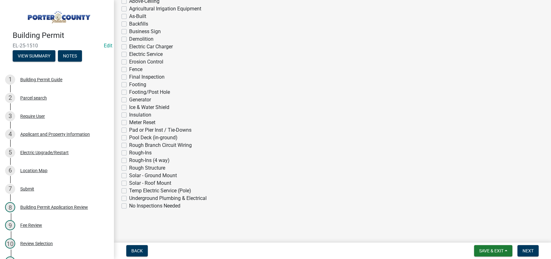
click at [300, 229] on main "Inspection(s) Completed share Share Complete Date * Inspections That Were Compl…" at bounding box center [332, 120] width 437 height 240
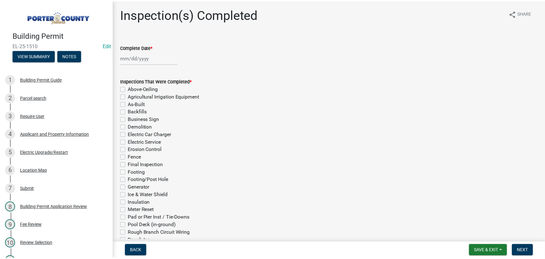
scroll to position [0, 0]
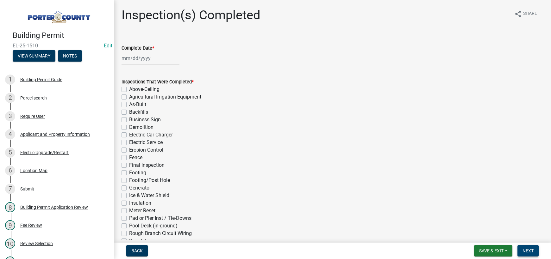
click at [526, 250] on span "Next" at bounding box center [527, 251] width 11 height 5
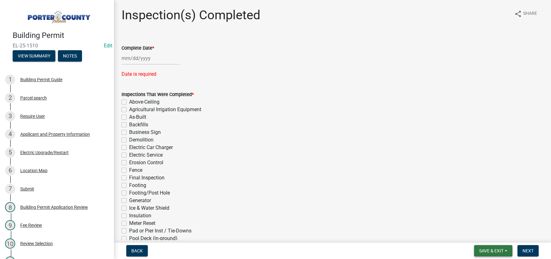
click at [479, 252] on span "Save & Exit" at bounding box center [491, 251] width 24 height 5
click at [478, 236] on button "Save & Exit" at bounding box center [487, 234] width 51 height 15
